Goal: Contribute content: Add original content to the website for others to see

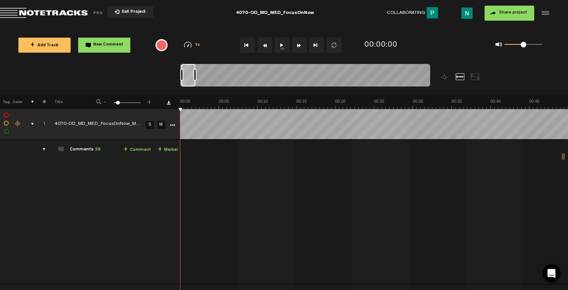
drag, startPoint x: 206, startPoint y: 75, endPoint x: 194, endPoint y: 76, distance: 12.0
click at [194, 76] on div at bounding box center [194, 75] width 3 height 12
click at [197, 73] on div at bounding box center [195, 75] width 3 height 12
click at [199, 73] on div at bounding box center [197, 75] width 3 height 12
click at [198, 75] on div at bounding box center [197, 75] width 3 height 12
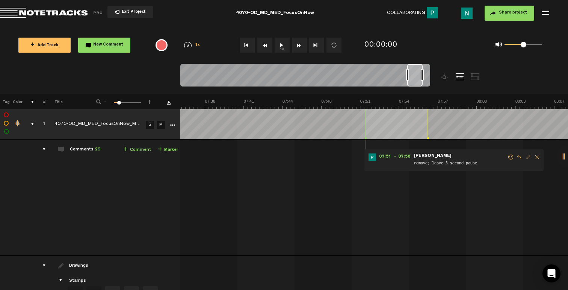
scroll to position [0, 5815]
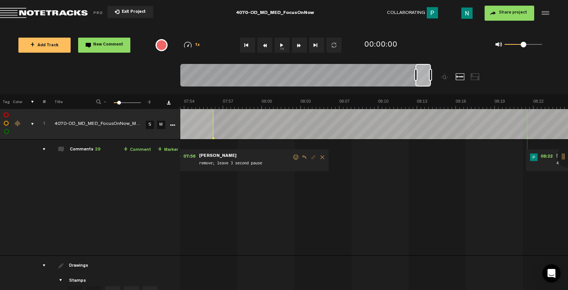
drag, startPoint x: 191, startPoint y: 82, endPoint x: 430, endPoint y: 79, distance: 239.2
click at [430, 79] on div at bounding box center [305, 76] width 250 height 25
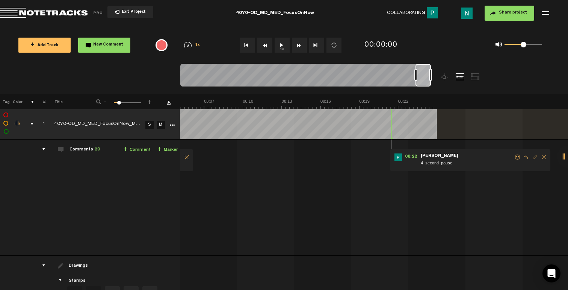
scroll to position [0, 5995]
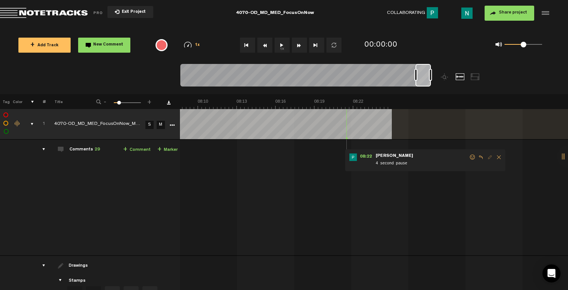
click at [469, 157] on span at bounding box center [473, 156] width 8 height 5
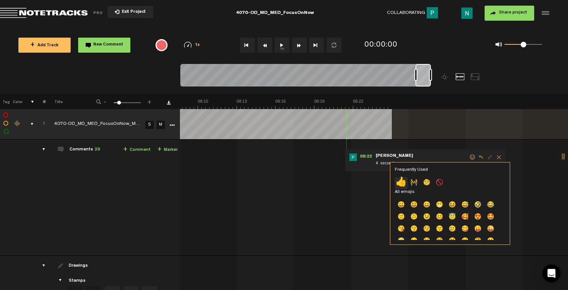
click at [401, 182] on p "👍" at bounding box center [401, 183] width 13 height 12
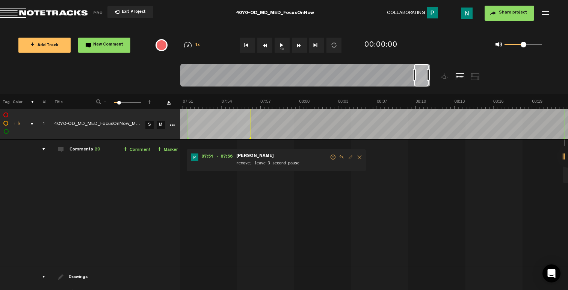
scroll to position [0, 5777]
click at [419, 83] on div at bounding box center [421, 75] width 15 height 23
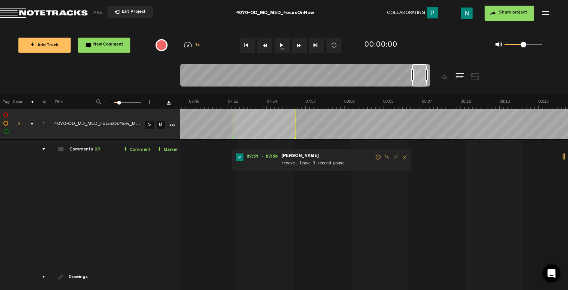
scroll to position [0, 5687]
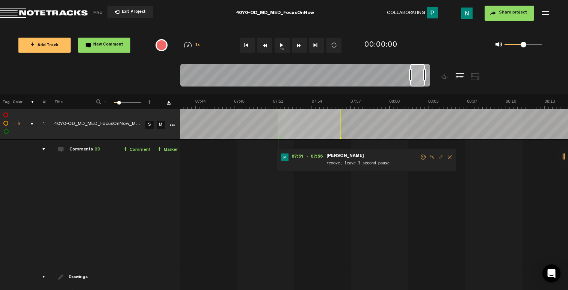
click at [422, 155] on span at bounding box center [423, 156] width 8 height 5
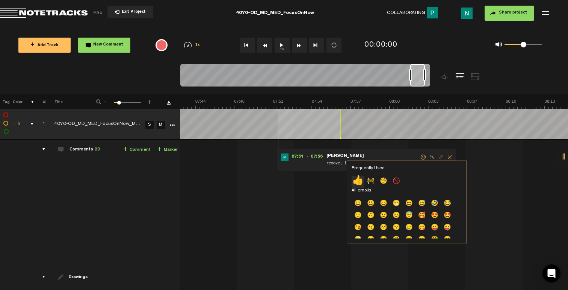
click at [360, 181] on p "👍" at bounding box center [358, 181] width 13 height 12
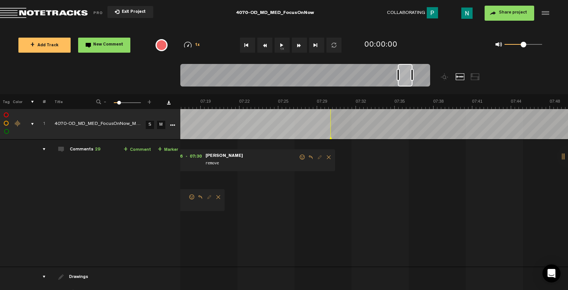
scroll to position [0, 5327]
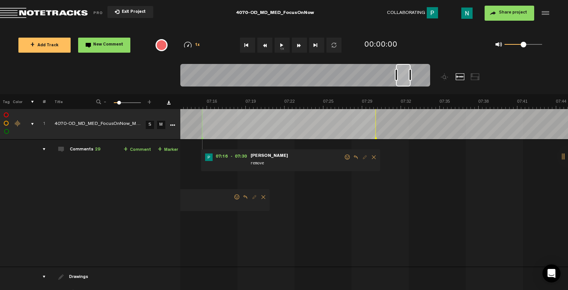
click at [348, 157] on span at bounding box center [348, 156] width 8 height 5
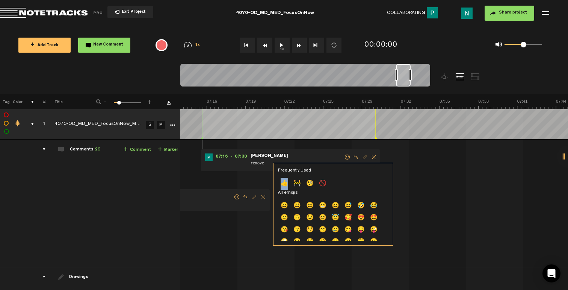
click at [284, 183] on p "👍" at bounding box center [284, 184] width 13 height 12
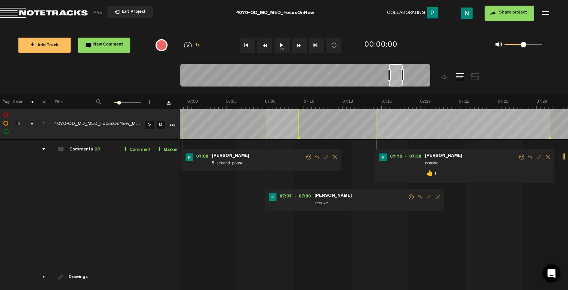
scroll to position [0, 5124]
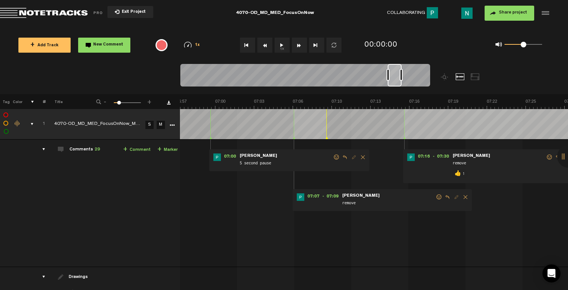
click at [395, 83] on div at bounding box center [395, 75] width 14 height 23
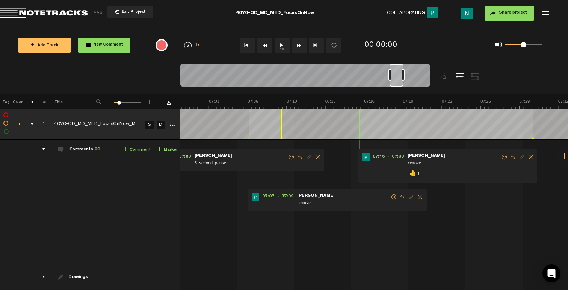
click at [390, 197] on span at bounding box center [394, 196] width 8 height 5
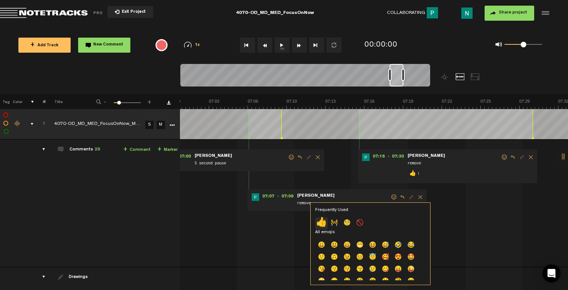
click at [319, 220] on p "👍" at bounding box center [321, 223] width 13 height 12
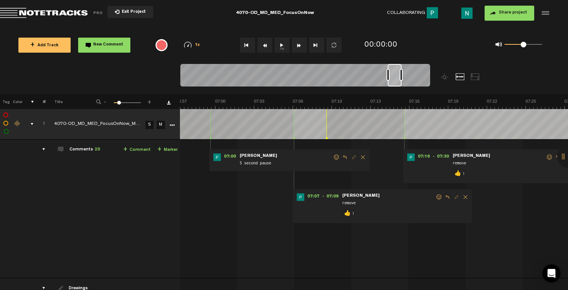
scroll to position [0, 1]
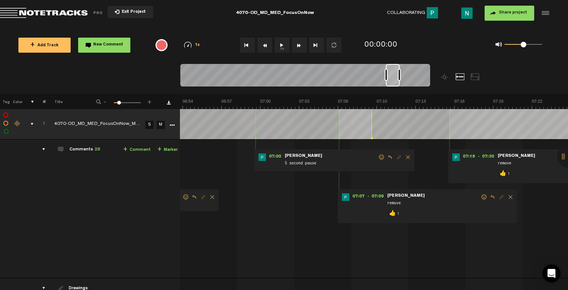
drag, startPoint x: 379, startPoint y: 155, endPoint x: 371, endPoint y: 164, distance: 12.0
click at [379, 155] on span at bounding box center [382, 156] width 8 height 5
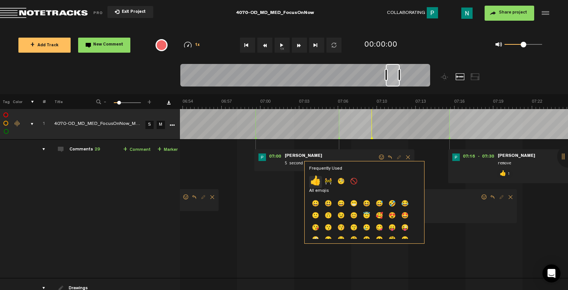
click at [318, 180] on p "👍" at bounding box center [315, 182] width 13 height 12
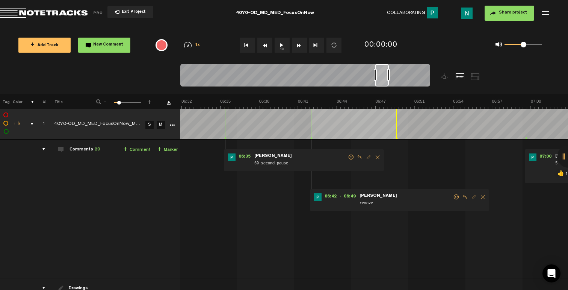
scroll to position [0, 6]
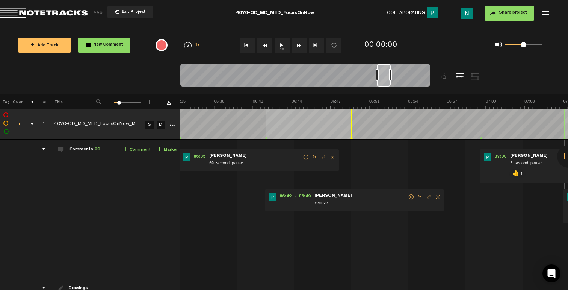
click at [407, 198] on span at bounding box center [411, 196] width 8 height 5
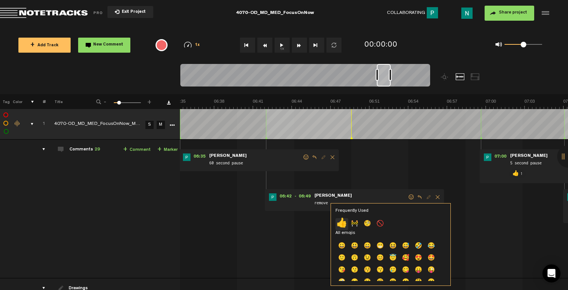
click at [342, 221] on p "👍" at bounding box center [341, 224] width 13 height 12
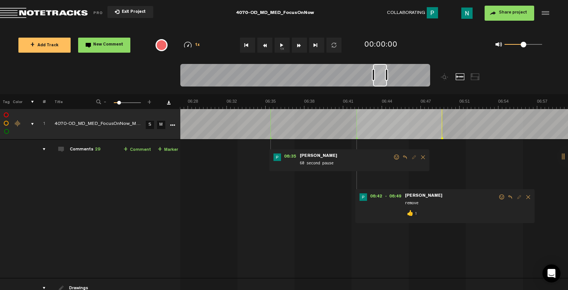
scroll to position [0, 4719]
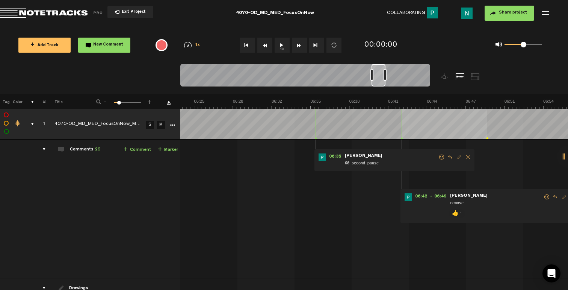
click at [439, 156] on span at bounding box center [442, 156] width 8 height 5
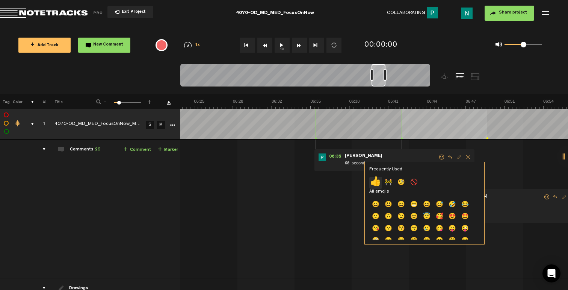
click at [375, 182] on p "👍" at bounding box center [375, 183] width 13 height 12
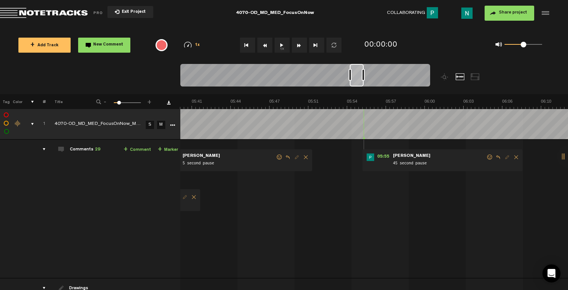
scroll to position [0, 4178]
click at [489, 158] on span at bounding box center [490, 156] width 8 height 5
click at [487, 157] on span at bounding box center [490, 156] width 8 height 5
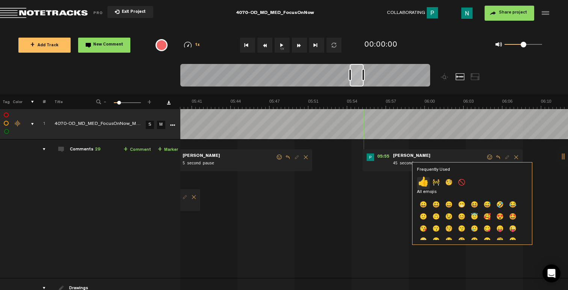
click at [424, 182] on p "👍" at bounding box center [423, 183] width 13 height 12
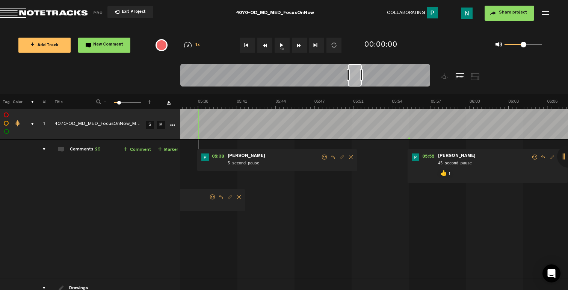
scroll to position [0, 3953]
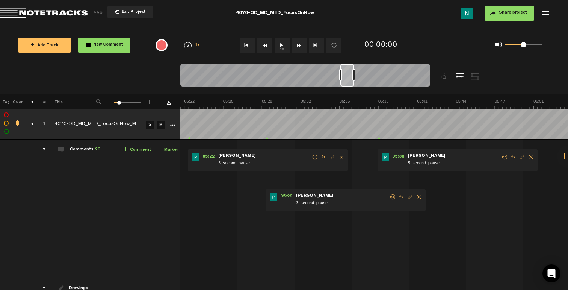
click at [503, 159] on span at bounding box center [505, 156] width 8 height 5
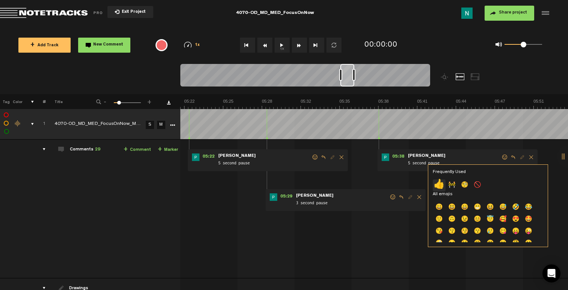
click at [441, 183] on p "👍" at bounding box center [439, 185] width 13 height 12
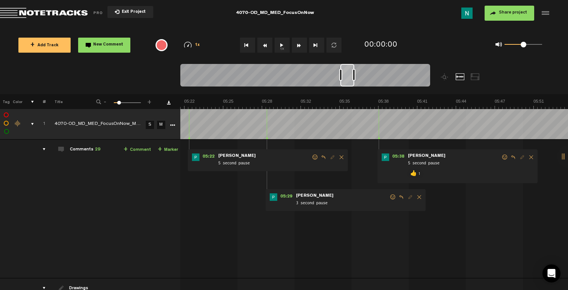
click at [390, 196] on span at bounding box center [393, 196] width 8 height 5
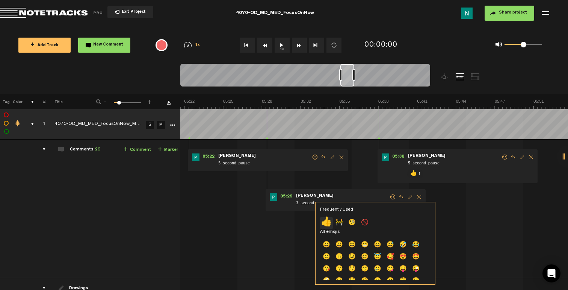
click at [331, 223] on p "👍" at bounding box center [326, 223] width 13 height 12
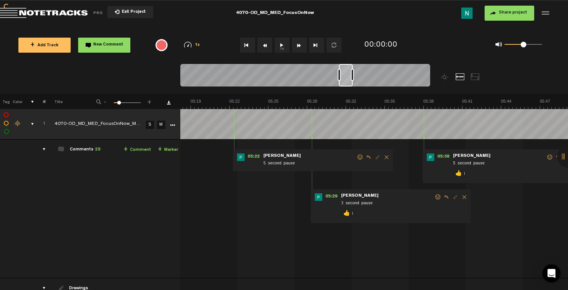
scroll to position [0, 3862]
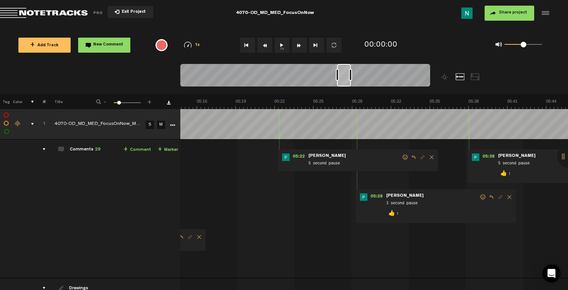
click at [407, 158] on span at bounding box center [405, 156] width 8 height 5
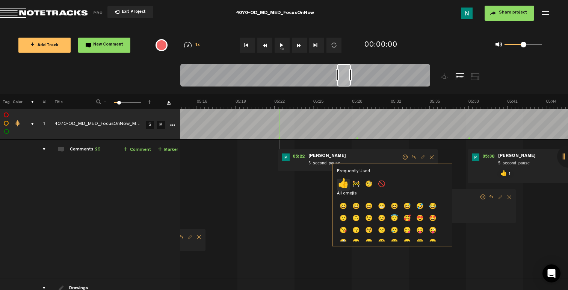
click at [348, 182] on p "👍" at bounding box center [343, 184] width 13 height 12
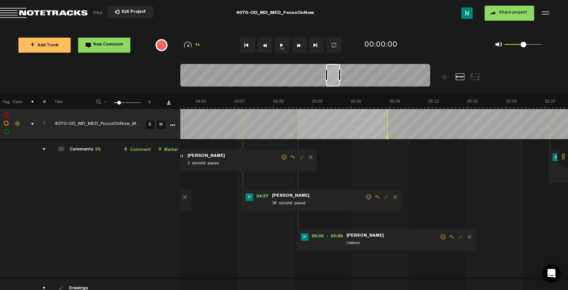
scroll to position [0, 3592]
click at [439, 235] on span at bounding box center [443, 236] width 8 height 5
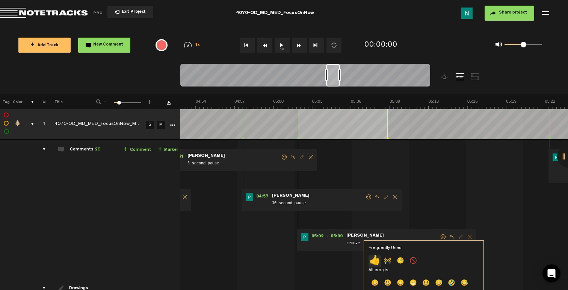
click at [373, 260] on p "👍" at bounding box center [374, 261] width 13 height 12
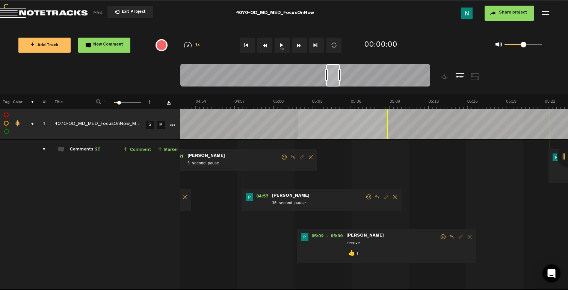
scroll to position [0, 3547]
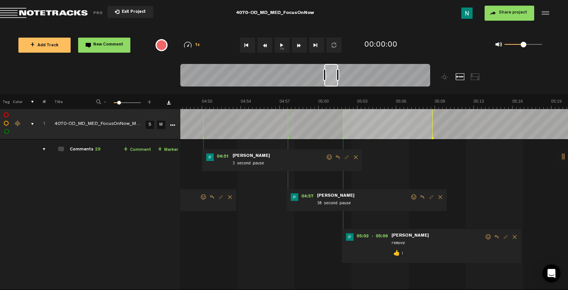
click at [411, 197] on span at bounding box center [414, 196] width 8 height 5
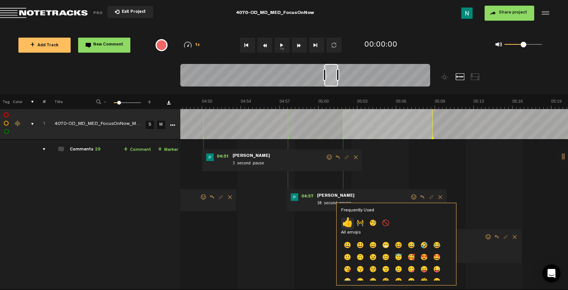
click at [349, 219] on p "👍" at bounding box center [347, 223] width 13 height 12
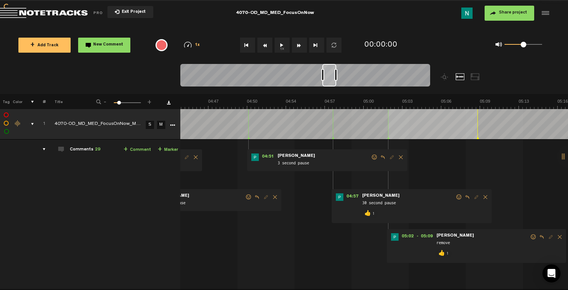
scroll to position [0, 3457]
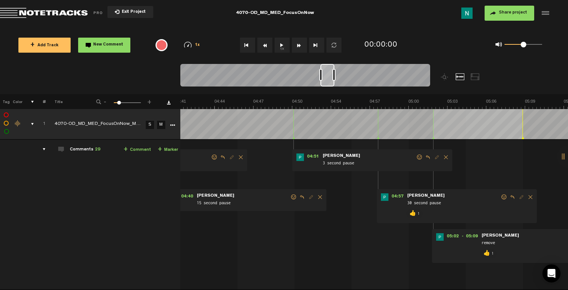
click at [417, 157] on span at bounding box center [420, 156] width 8 height 5
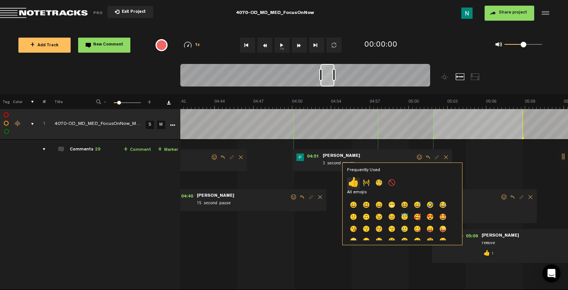
click at [354, 185] on p "👍" at bounding box center [353, 183] width 13 height 12
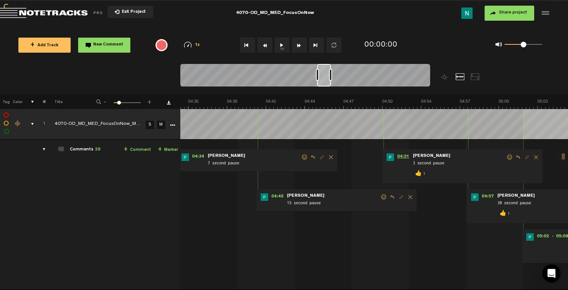
scroll to position [0, 3322]
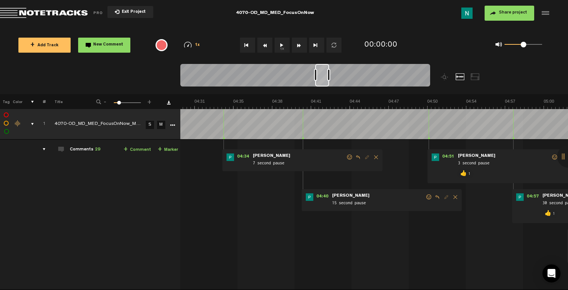
click at [428, 197] on span at bounding box center [429, 196] width 8 height 5
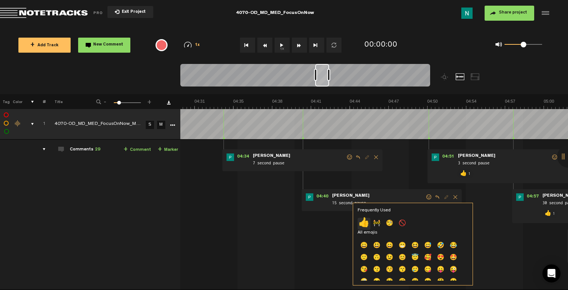
click at [365, 219] on p "👍" at bounding box center [364, 223] width 13 height 12
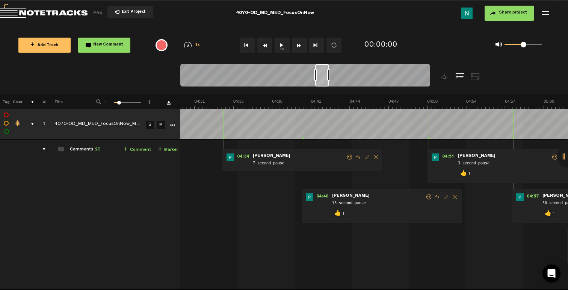
scroll to position [0, 3277]
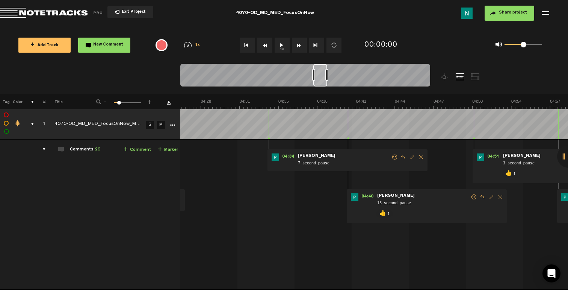
click at [391, 157] on span at bounding box center [395, 156] width 8 height 5
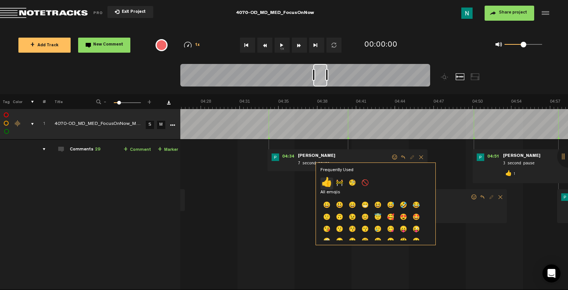
click at [327, 181] on p "👍" at bounding box center [326, 183] width 13 height 12
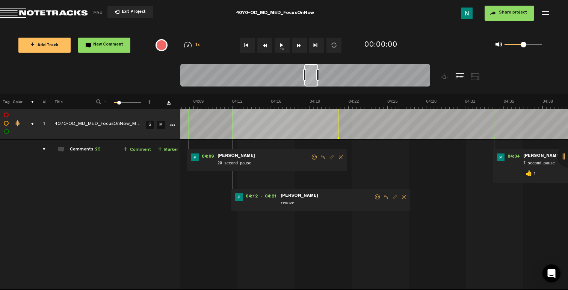
scroll to position [0, 3006]
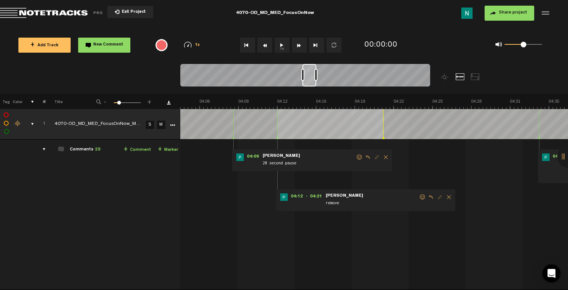
click at [421, 196] on span at bounding box center [423, 196] width 8 height 5
click at [420, 196] on span at bounding box center [423, 196] width 8 height 5
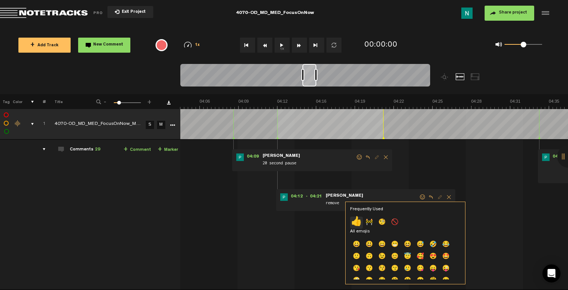
click at [352, 221] on p "👍" at bounding box center [356, 222] width 13 height 12
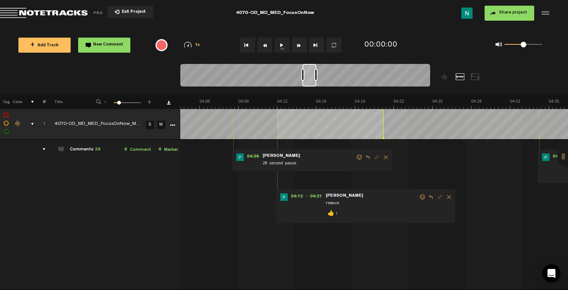
click at [358, 155] on span at bounding box center [360, 156] width 8 height 5
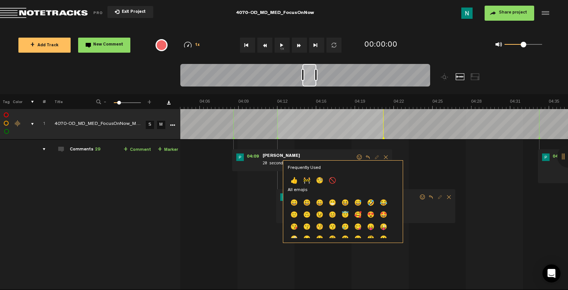
click at [296, 180] on p "👍" at bounding box center [294, 181] width 13 height 12
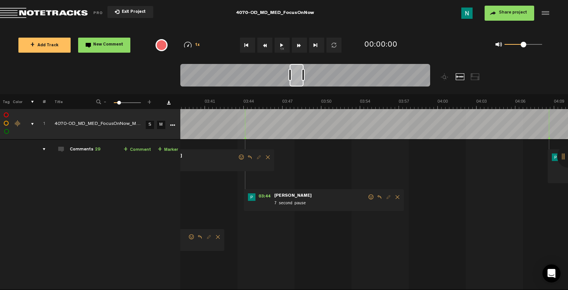
scroll to position [0, 2646]
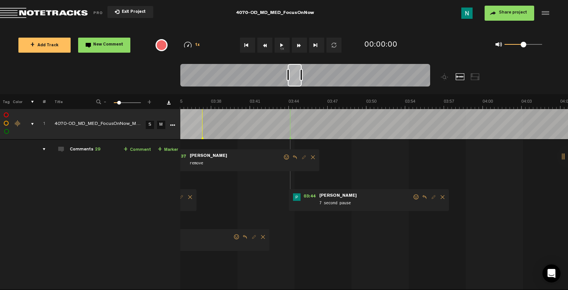
click at [412, 196] on span at bounding box center [416, 196] width 8 height 5
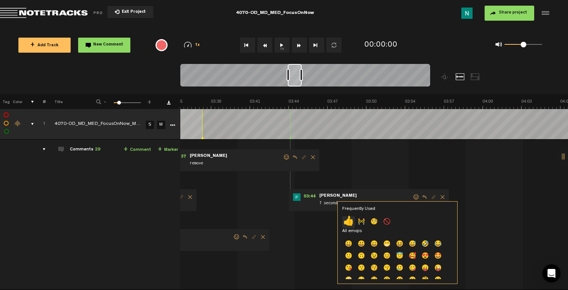
click at [344, 218] on p "👍" at bounding box center [348, 222] width 13 height 12
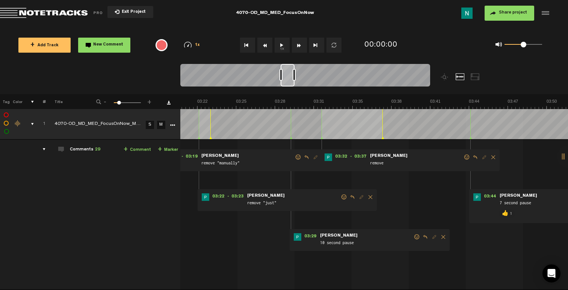
scroll to position [0, 2465]
click at [465, 158] on span at bounding box center [467, 156] width 8 height 5
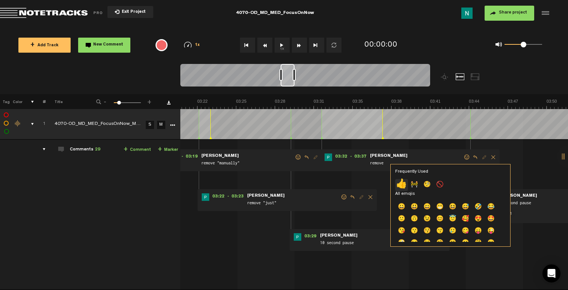
click at [404, 183] on p "👍" at bounding box center [401, 185] width 13 height 12
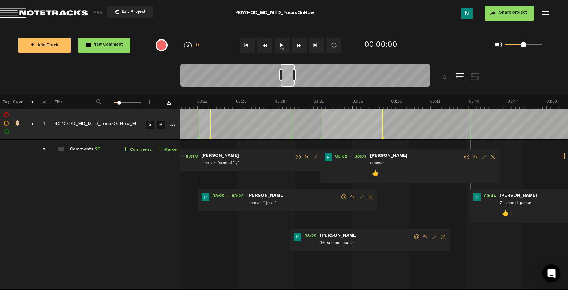
click at [415, 235] on span at bounding box center [417, 236] width 8 height 5
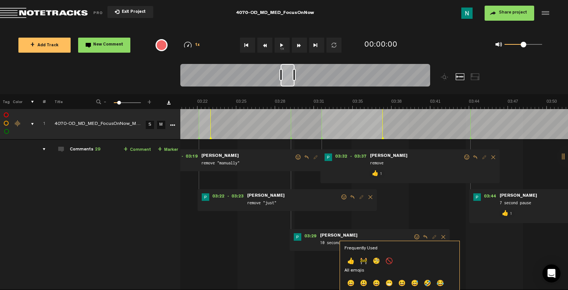
click at [353, 259] on p "👍" at bounding box center [350, 261] width 13 height 12
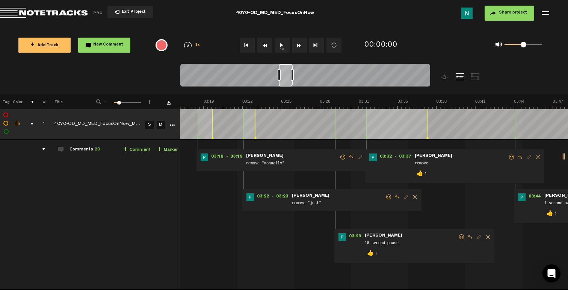
scroll to position [0, 2375]
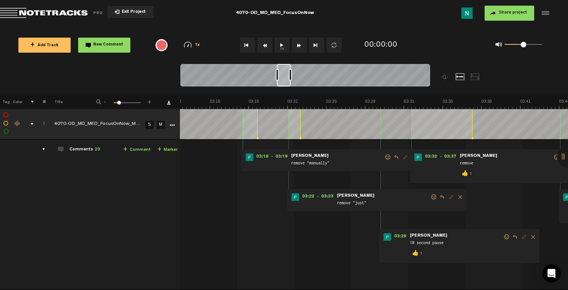
click at [431, 198] on span at bounding box center [434, 196] width 8 height 5
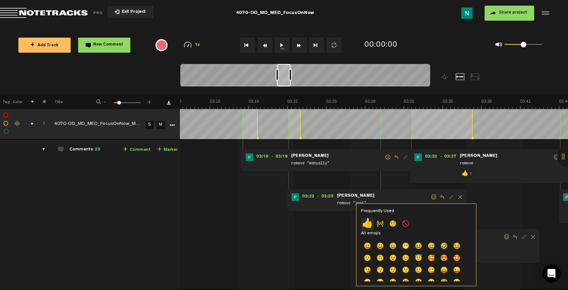
click at [362, 221] on p "👍" at bounding box center [367, 224] width 13 height 12
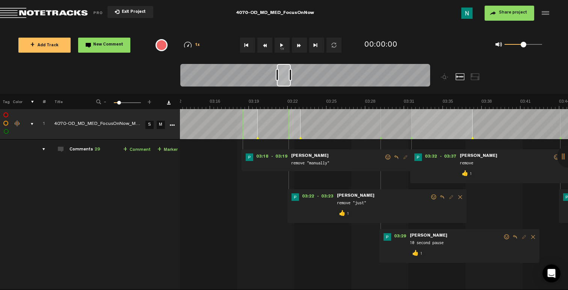
click at [384, 159] on span at bounding box center [388, 156] width 8 height 5
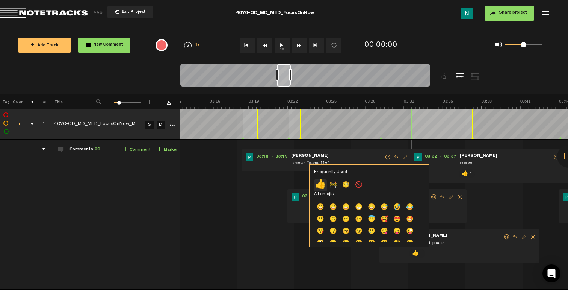
click at [324, 184] on p "👍" at bounding box center [320, 185] width 13 height 12
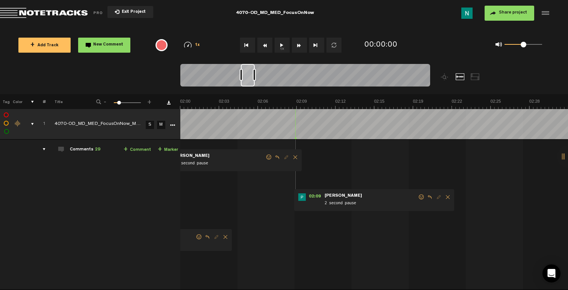
scroll to position [0, 1474]
click at [422, 198] on span at bounding box center [422, 196] width 8 height 5
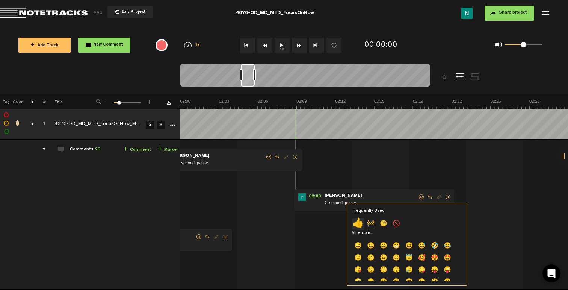
click at [357, 222] on p "👍" at bounding box center [358, 224] width 13 height 12
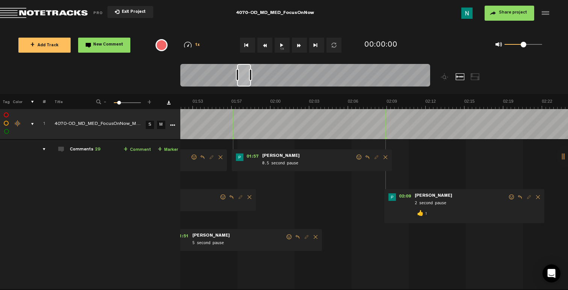
scroll to position [0, 1339]
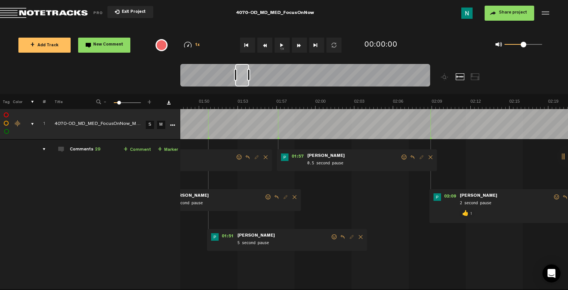
click at [404, 156] on span at bounding box center [404, 156] width 8 height 5
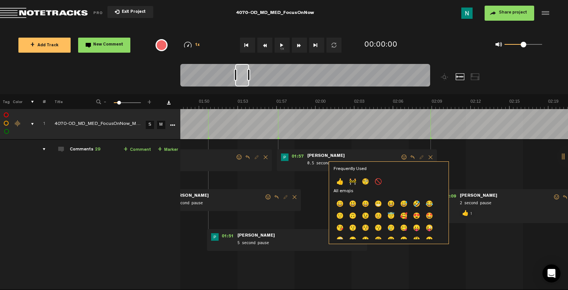
click at [343, 182] on p "👍" at bounding box center [339, 182] width 13 height 12
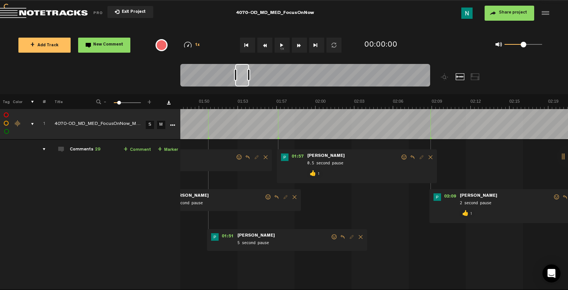
scroll to position [0, 1249]
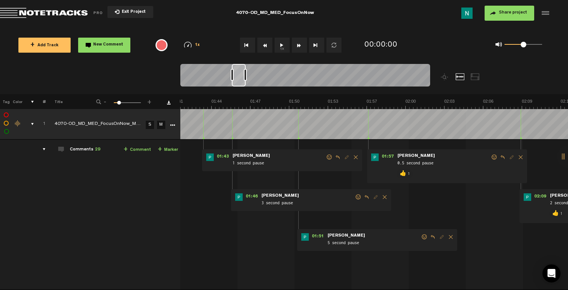
click at [421, 236] on span at bounding box center [425, 236] width 8 height 5
click at [424, 237] on span at bounding box center [425, 236] width 8 height 5
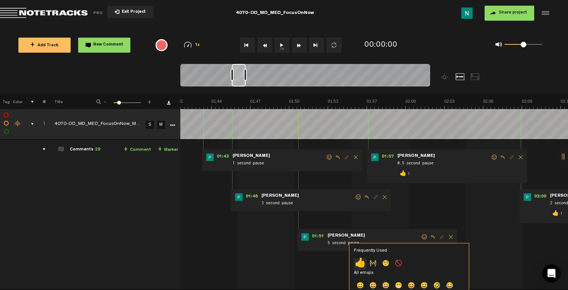
click at [355, 262] on p "👍" at bounding box center [360, 264] width 13 height 12
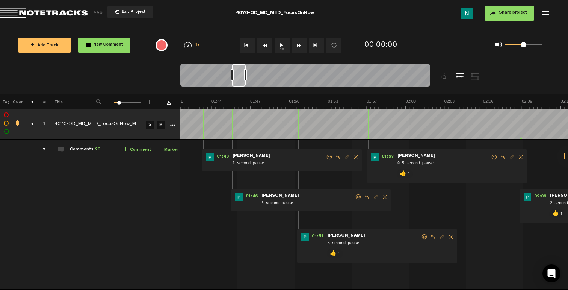
scroll to position [0, 1204]
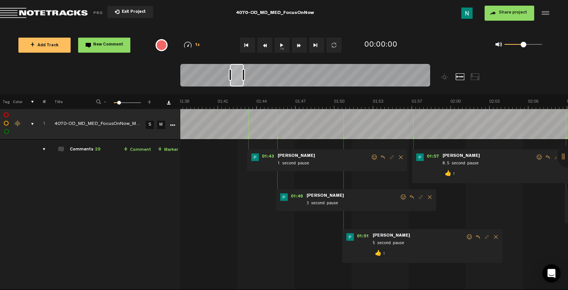
click at [404, 196] on span at bounding box center [404, 196] width 8 height 5
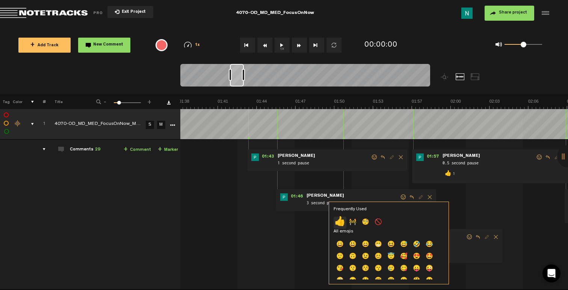
click at [337, 220] on p "👍" at bounding box center [339, 222] width 13 height 12
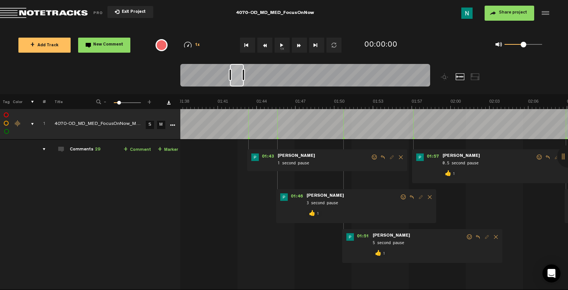
click at [371, 157] on span at bounding box center [375, 156] width 8 height 5
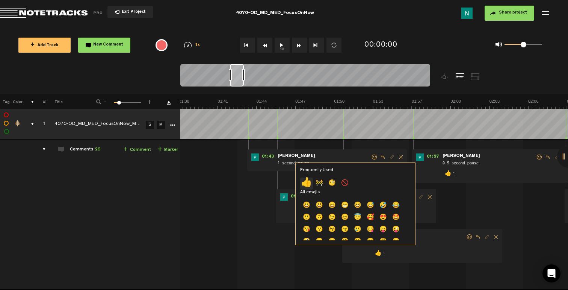
click at [306, 179] on p "👍" at bounding box center [306, 183] width 13 height 12
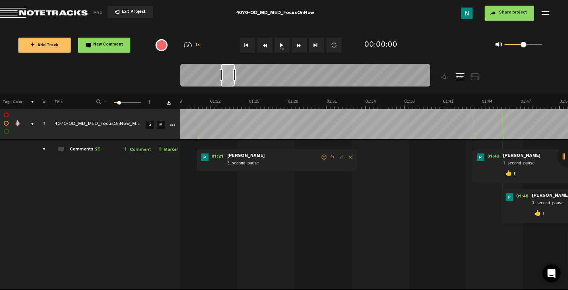
scroll to position [0, 933]
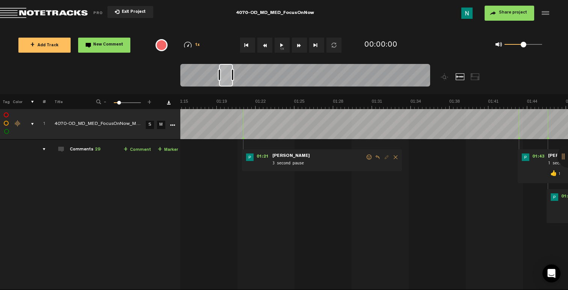
click at [368, 157] on span at bounding box center [369, 156] width 8 height 5
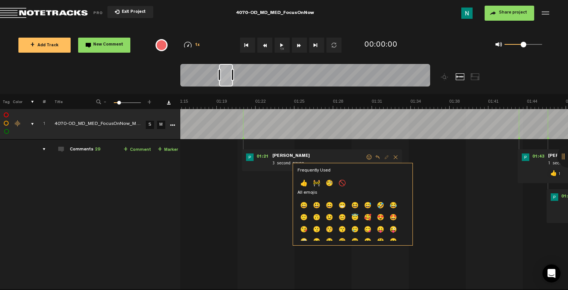
click at [306, 184] on p "👍" at bounding box center [303, 184] width 13 height 12
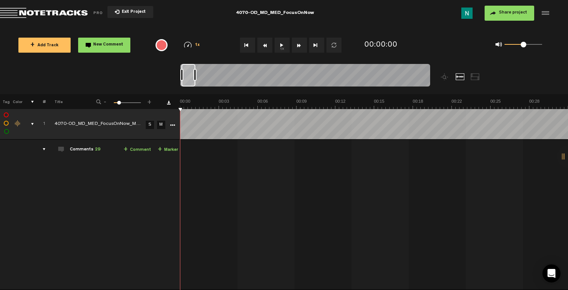
scroll to position [0, 0]
click at [53, 52] on button "+ Add Track" at bounding box center [44, 45] width 52 height 15
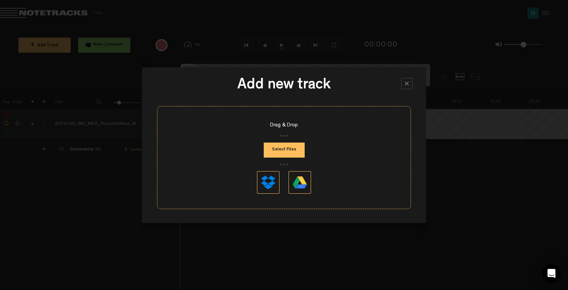
click at [289, 149] on button "Select Files" at bounding box center [284, 149] width 41 height 15
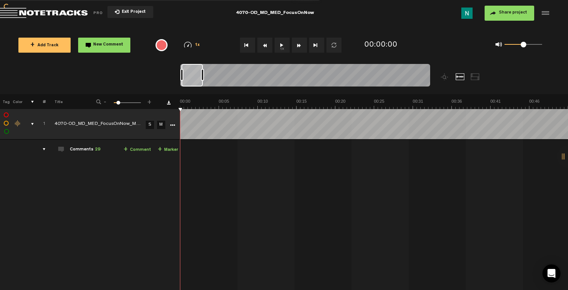
click at [33, 123] on div "comments, stamps & drawings" at bounding box center [30, 124] width 12 height 8
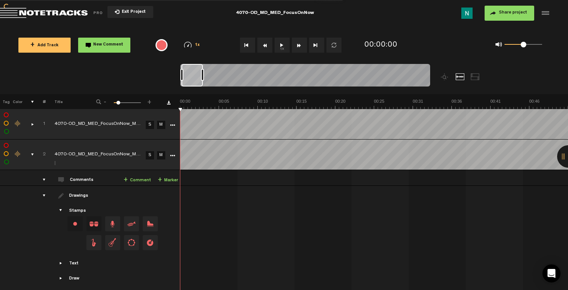
scroll to position [7, 0]
